Goal: Transaction & Acquisition: Download file/media

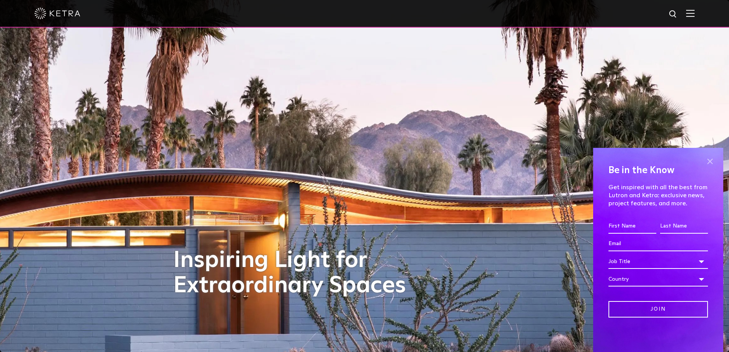
click at [462, 161] on span at bounding box center [709, 160] width 11 height 11
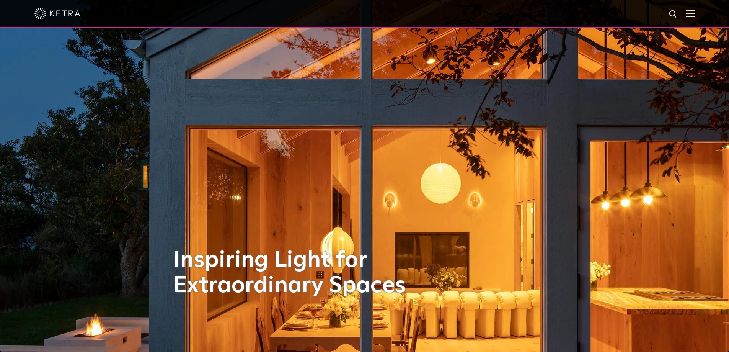
click at [462, 15] on img at bounding box center [690, 13] width 8 height 7
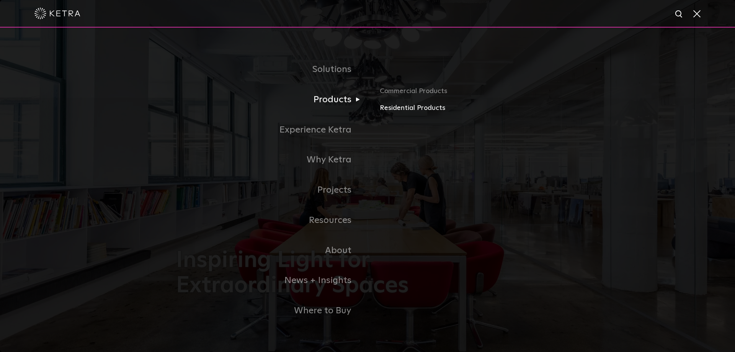
click at [403, 107] on link "Residential Products" at bounding box center [469, 108] width 179 height 11
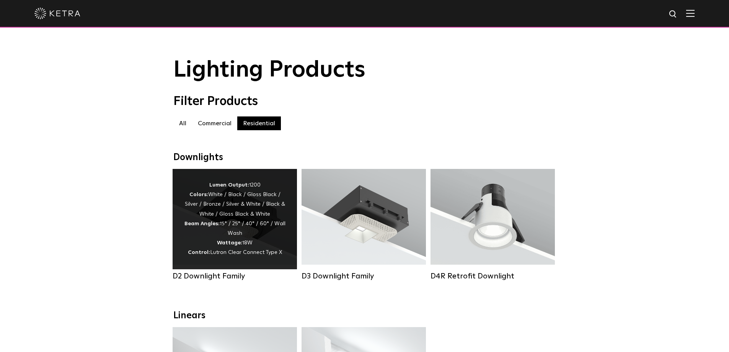
click at [253, 226] on div "Lumen Output: 1200 Colors: White / Black / Gloss Black / Silver / Bronze / Silv…" at bounding box center [234, 218] width 101 height 77
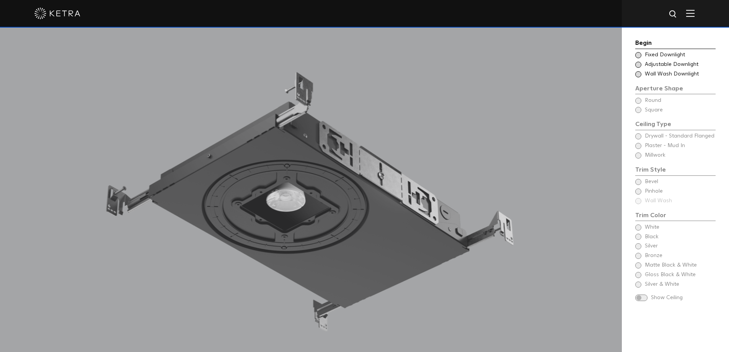
scroll to position [727, 0]
click at [641, 76] on span at bounding box center [639, 74] width 6 height 6
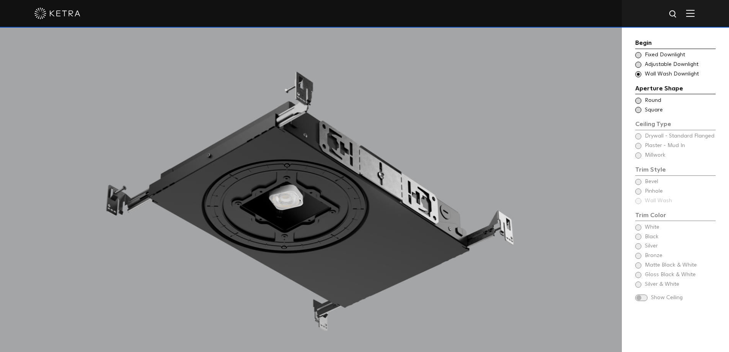
click at [638, 66] on span at bounding box center [639, 65] width 6 height 6
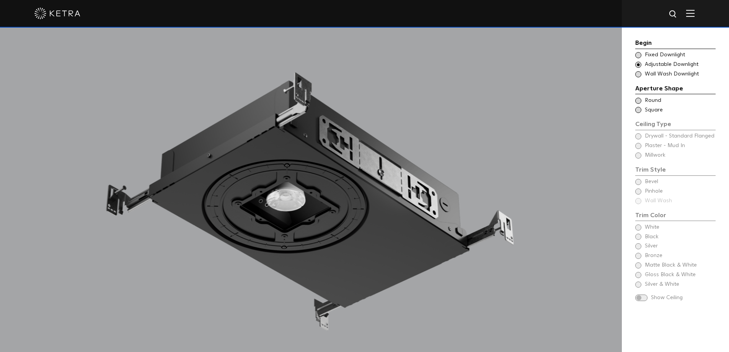
click at [640, 74] on span at bounding box center [639, 74] width 6 height 6
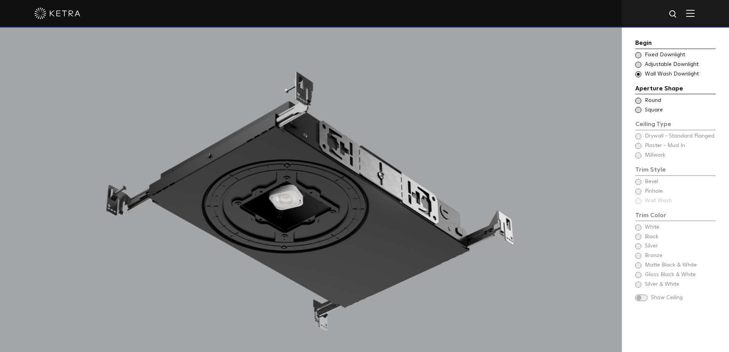
click at [639, 56] on span at bounding box center [639, 55] width 6 height 6
click at [640, 75] on span at bounding box center [639, 74] width 6 height 6
click at [694, 14] on img at bounding box center [690, 13] width 8 height 7
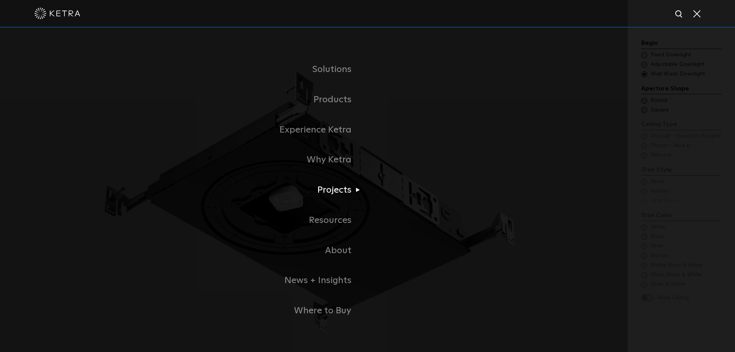
click at [487, 183] on li "Projects Home Office Dining Hospitality Museums + Galleries Places of Worship F…" at bounding box center [367, 190] width 383 height 30
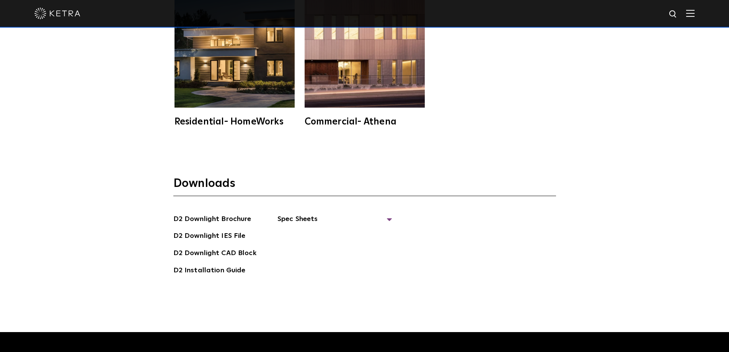
scroll to position [2143, 0]
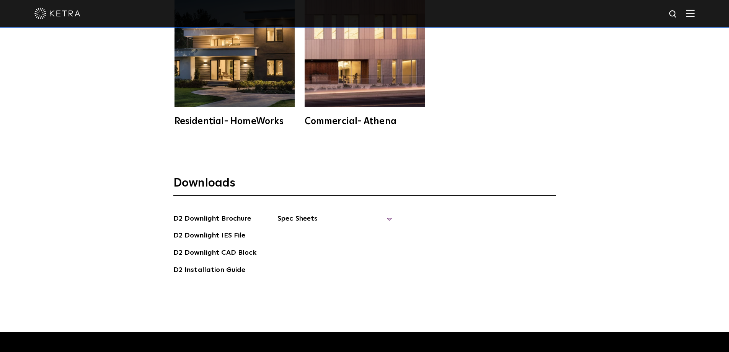
click at [284, 213] on span "Spec Sheets" at bounding box center [335, 221] width 115 height 17
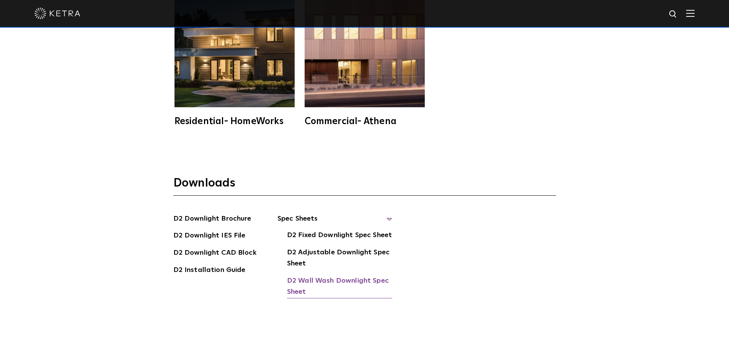
click at [305, 275] on link "D2 Wall Wash Downlight Spec Sheet" at bounding box center [339, 286] width 105 height 23
